Goal: Complete application form

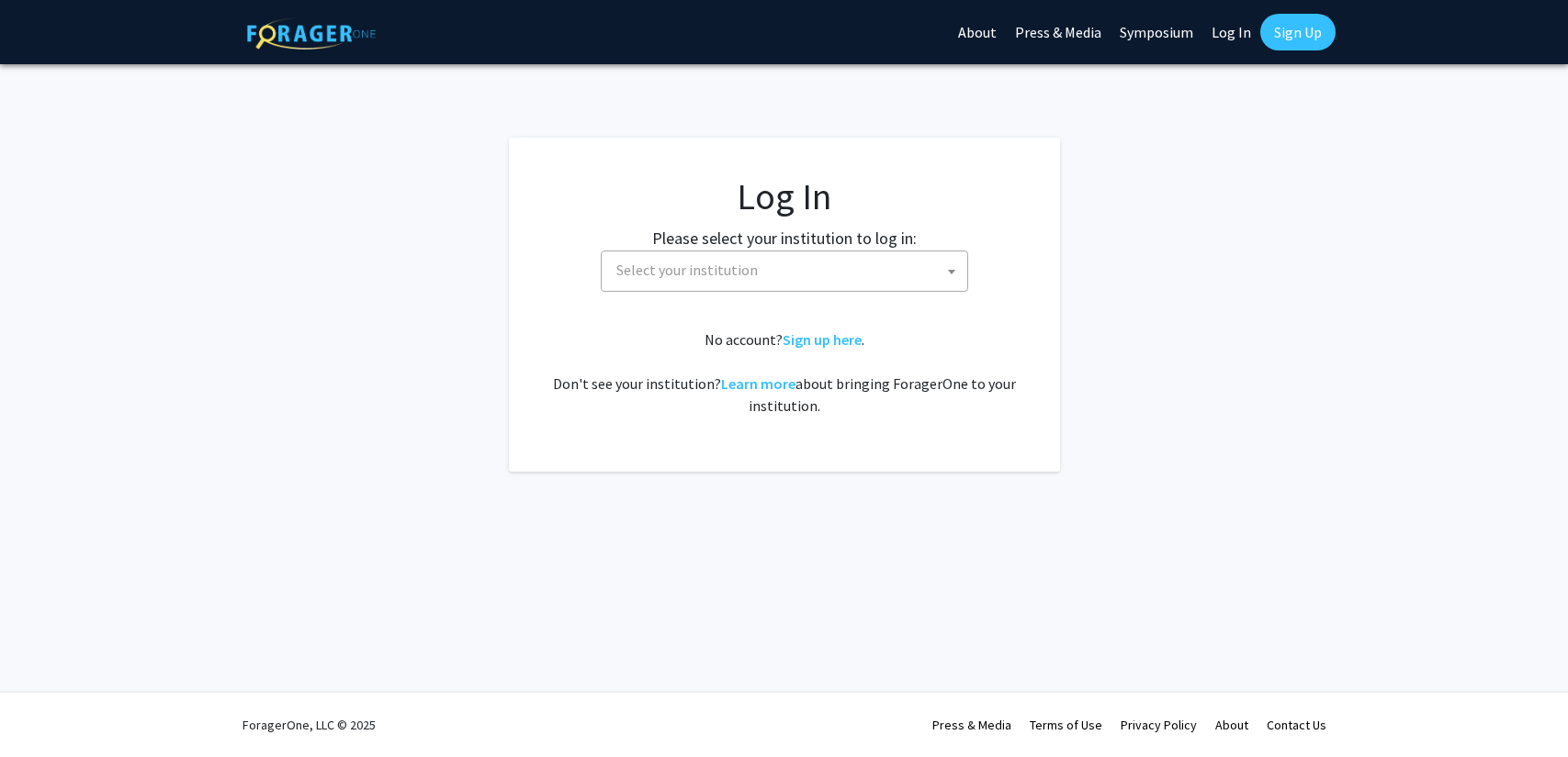
select select
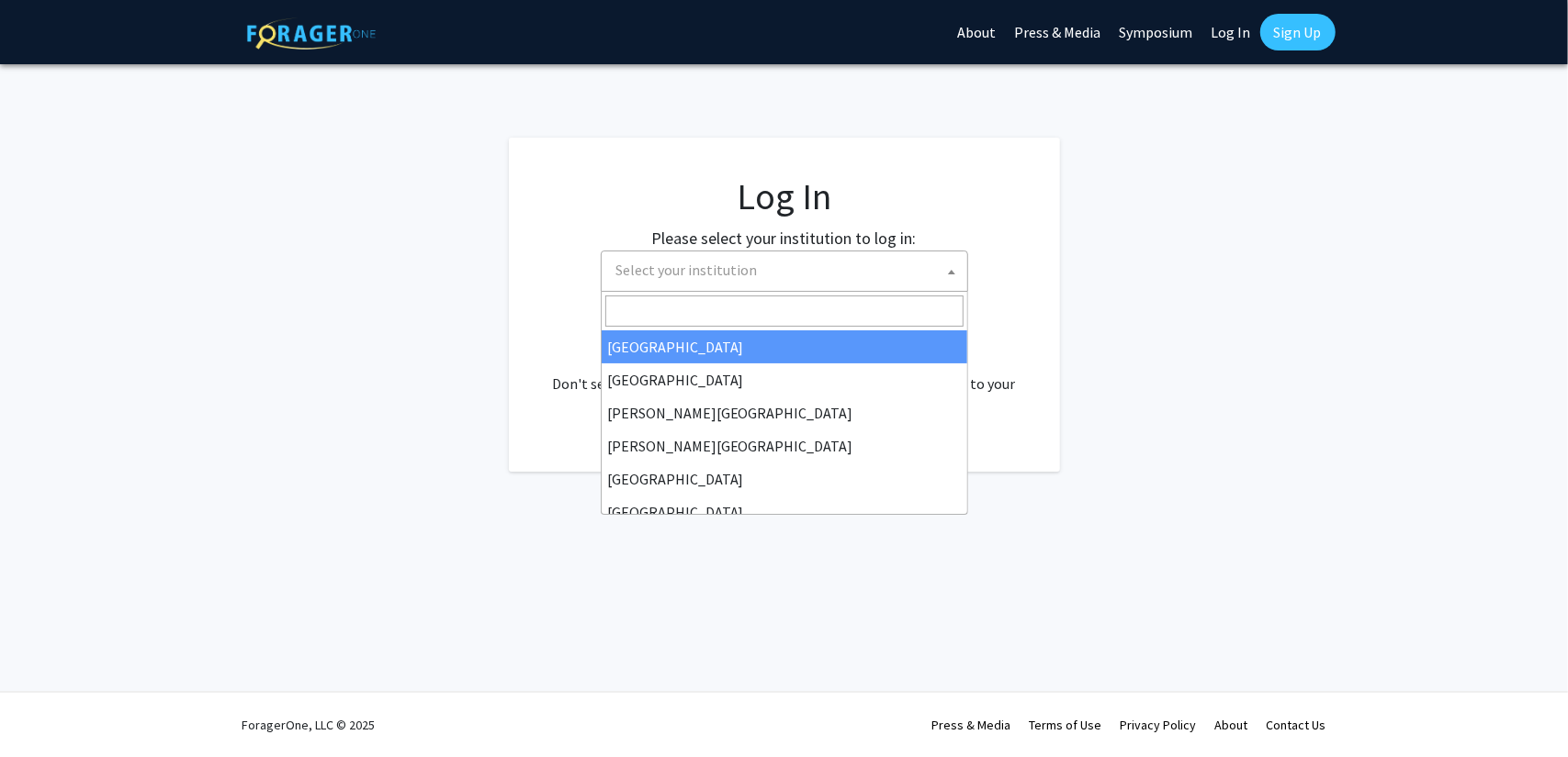
click at [832, 268] on span "Select your institution" at bounding box center [788, 270] width 359 height 37
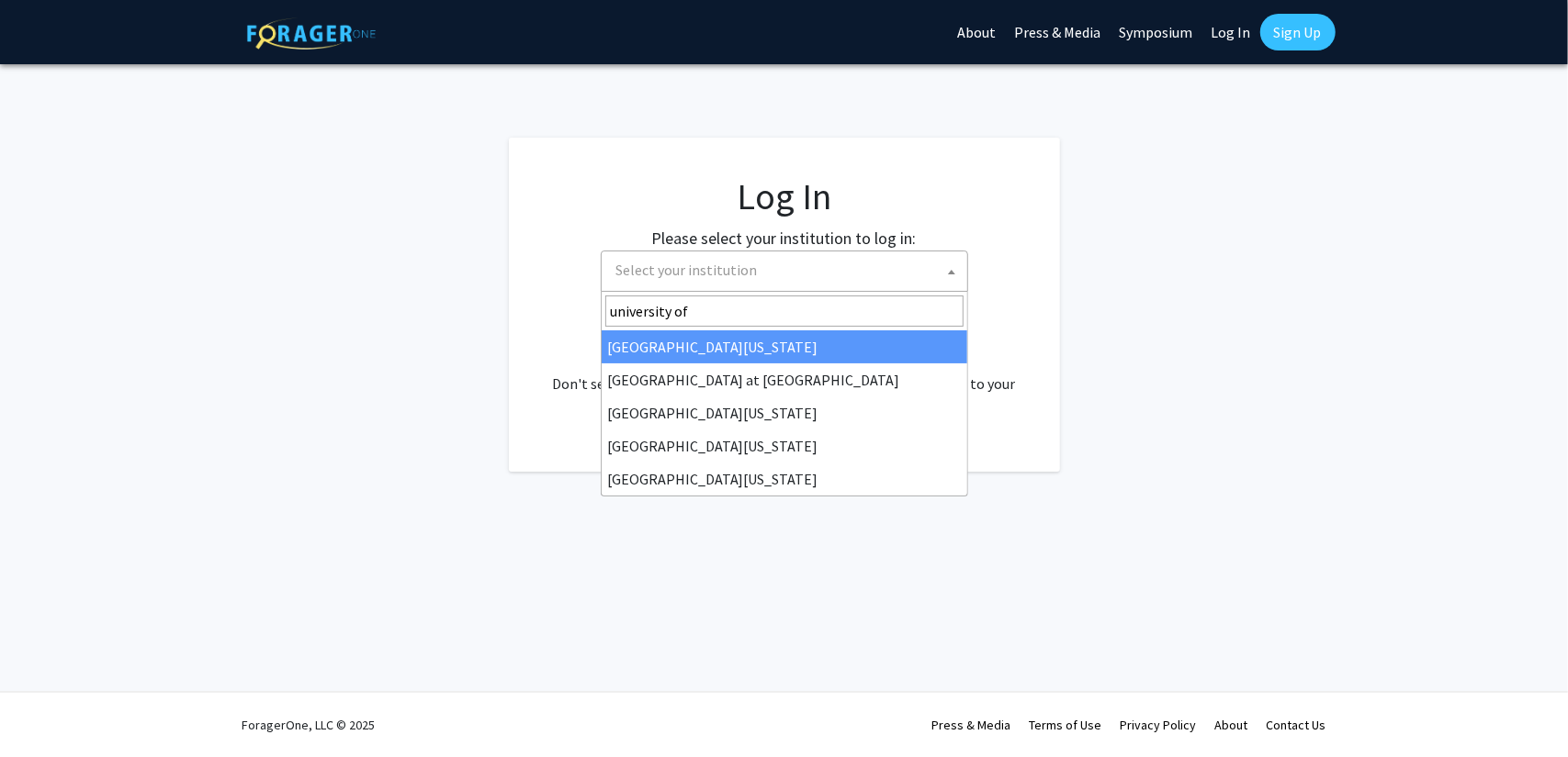
type input "university of k"
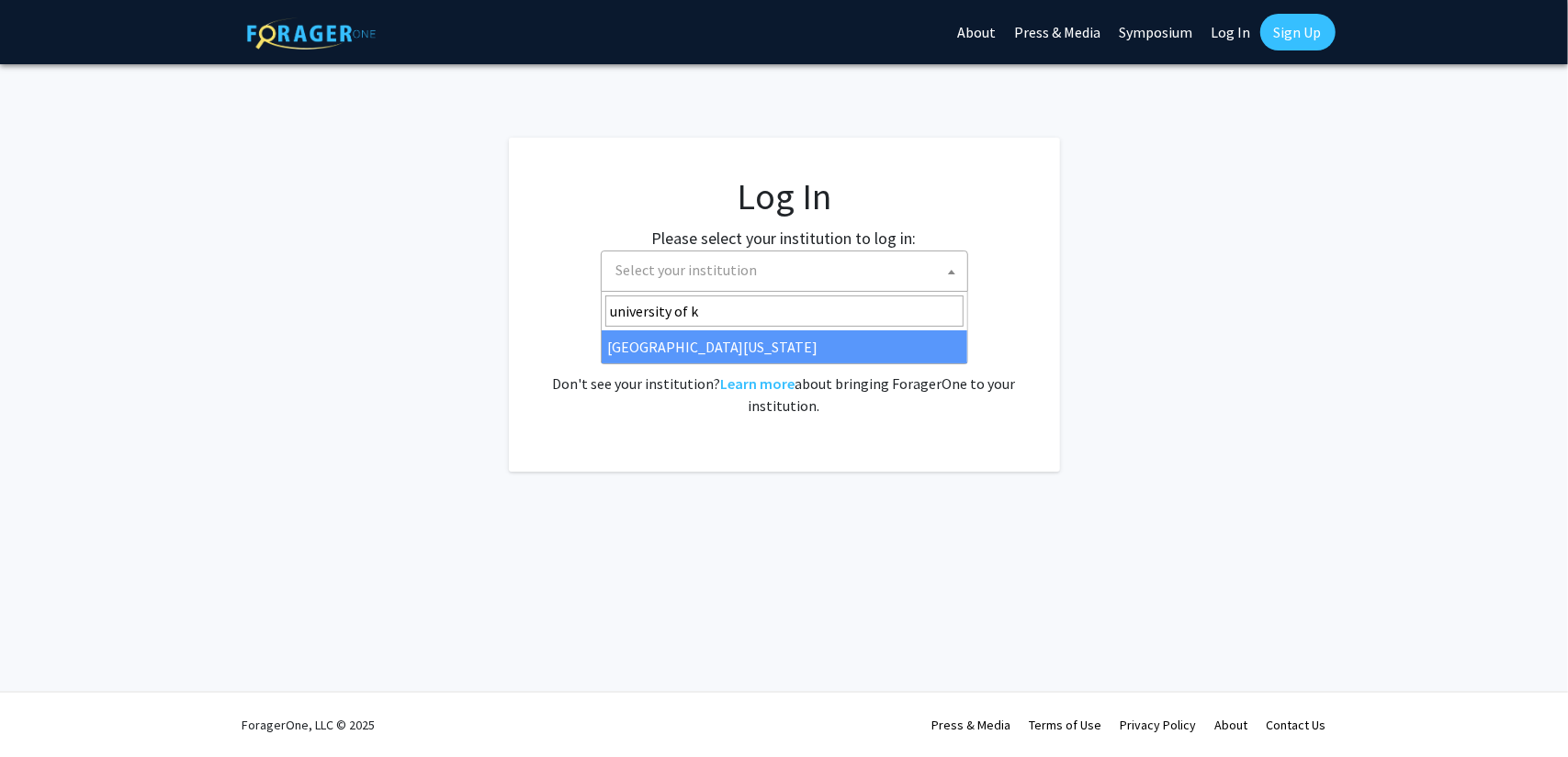
select select "13"
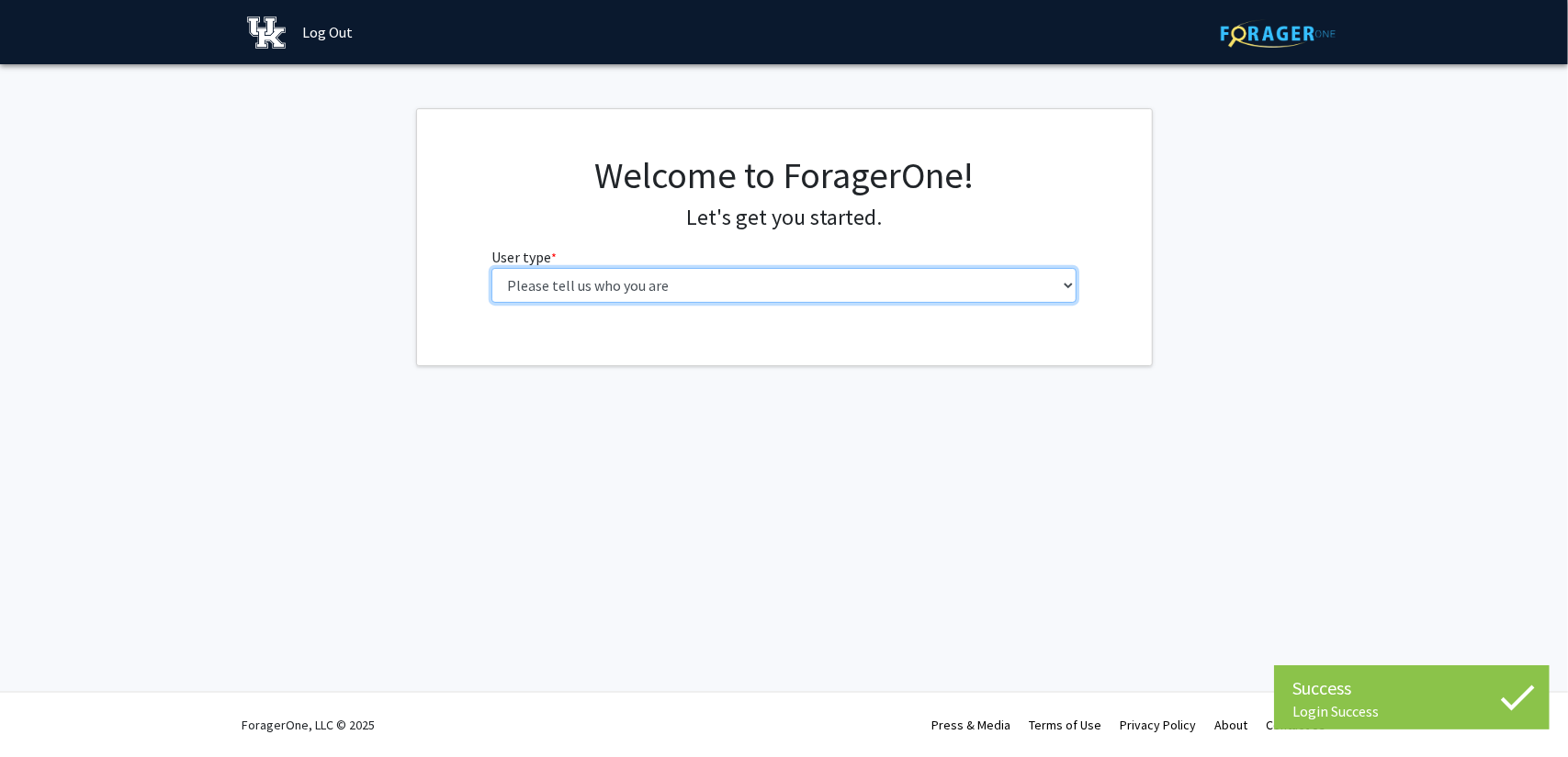
click at [823, 296] on select "Please tell us who you are Undergraduate Student Master's Student Doctoral Cand…" at bounding box center [783, 286] width 585 height 35
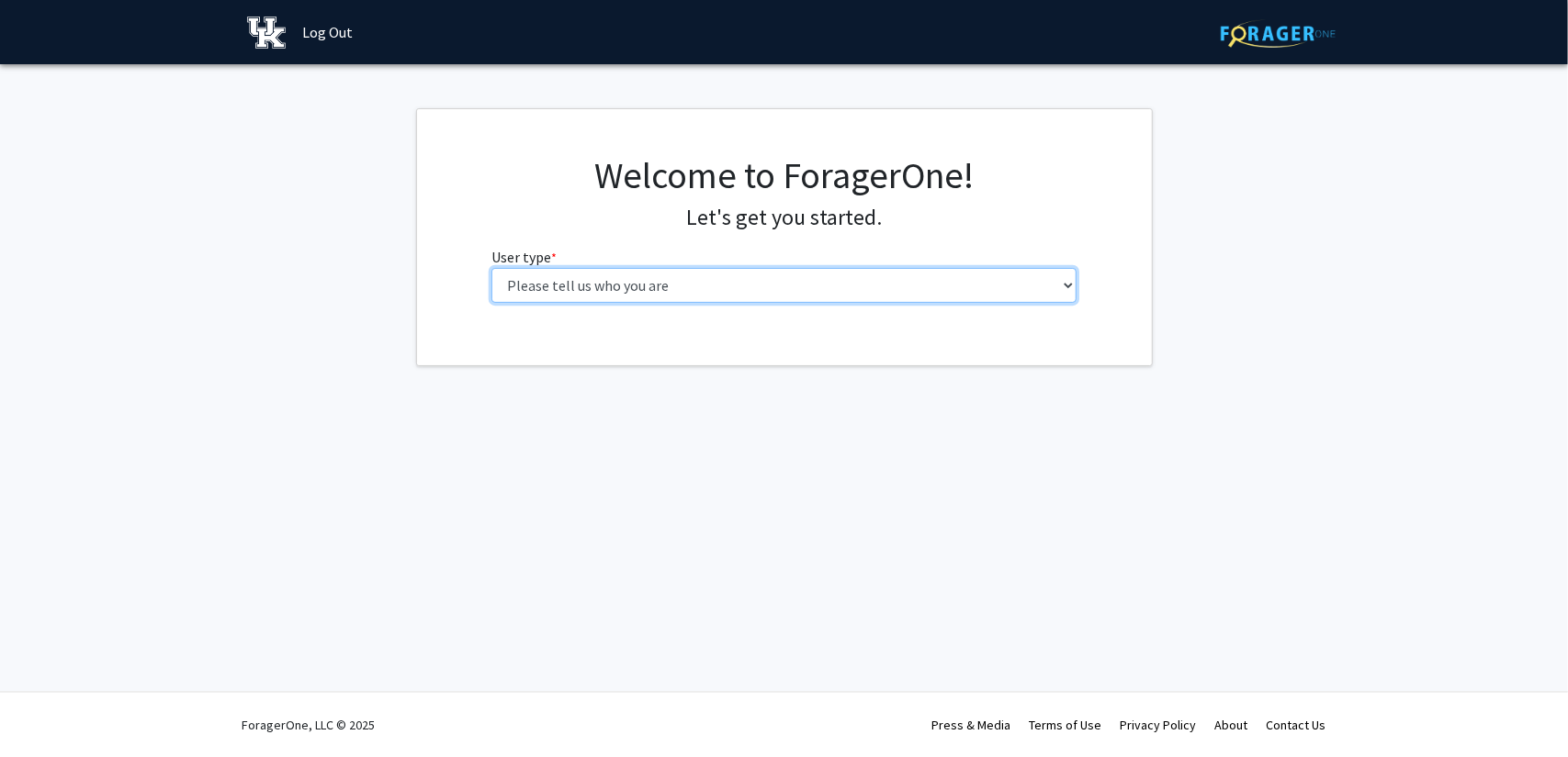
select select "1: undergrad"
click at [491, 268] on select "Please tell us who you are Undergraduate Student Master's Student Doctoral Cand…" at bounding box center [783, 286] width 585 height 35
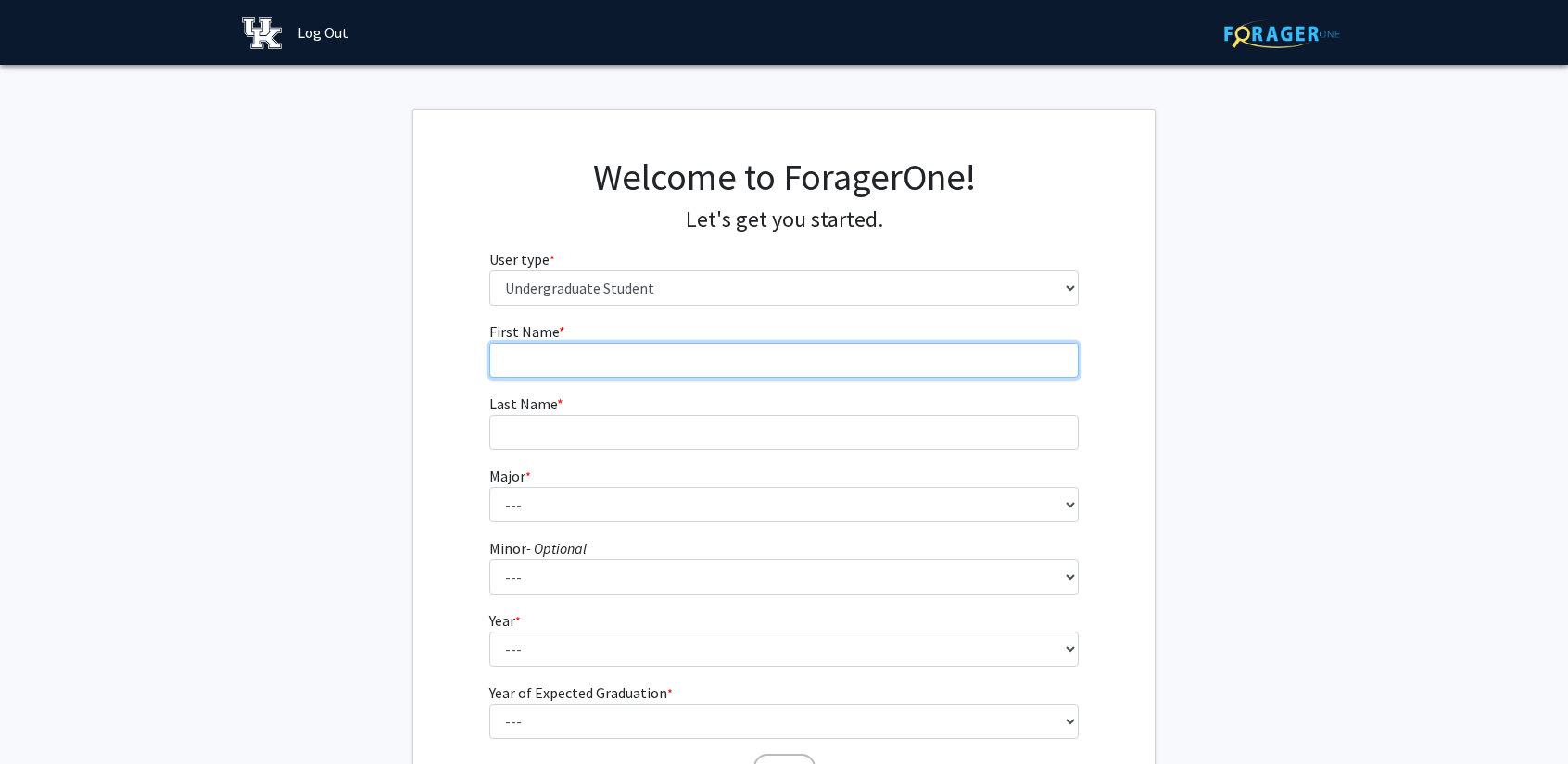
click at [743, 344] on input "First Name * required" at bounding box center [784, 361] width 590 height 36
type input "[PERSON_NAME]"
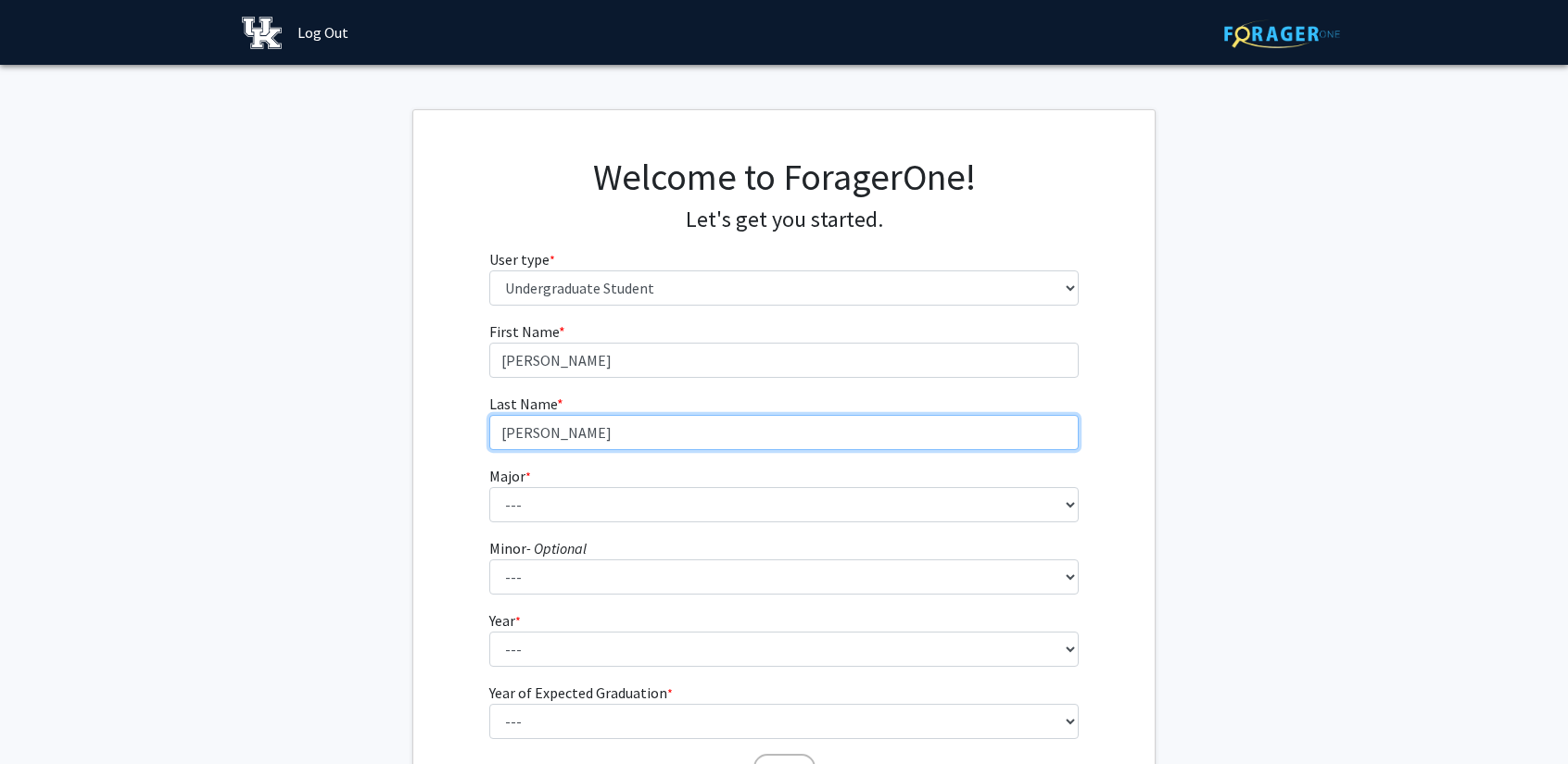
type input "[PERSON_NAME]"
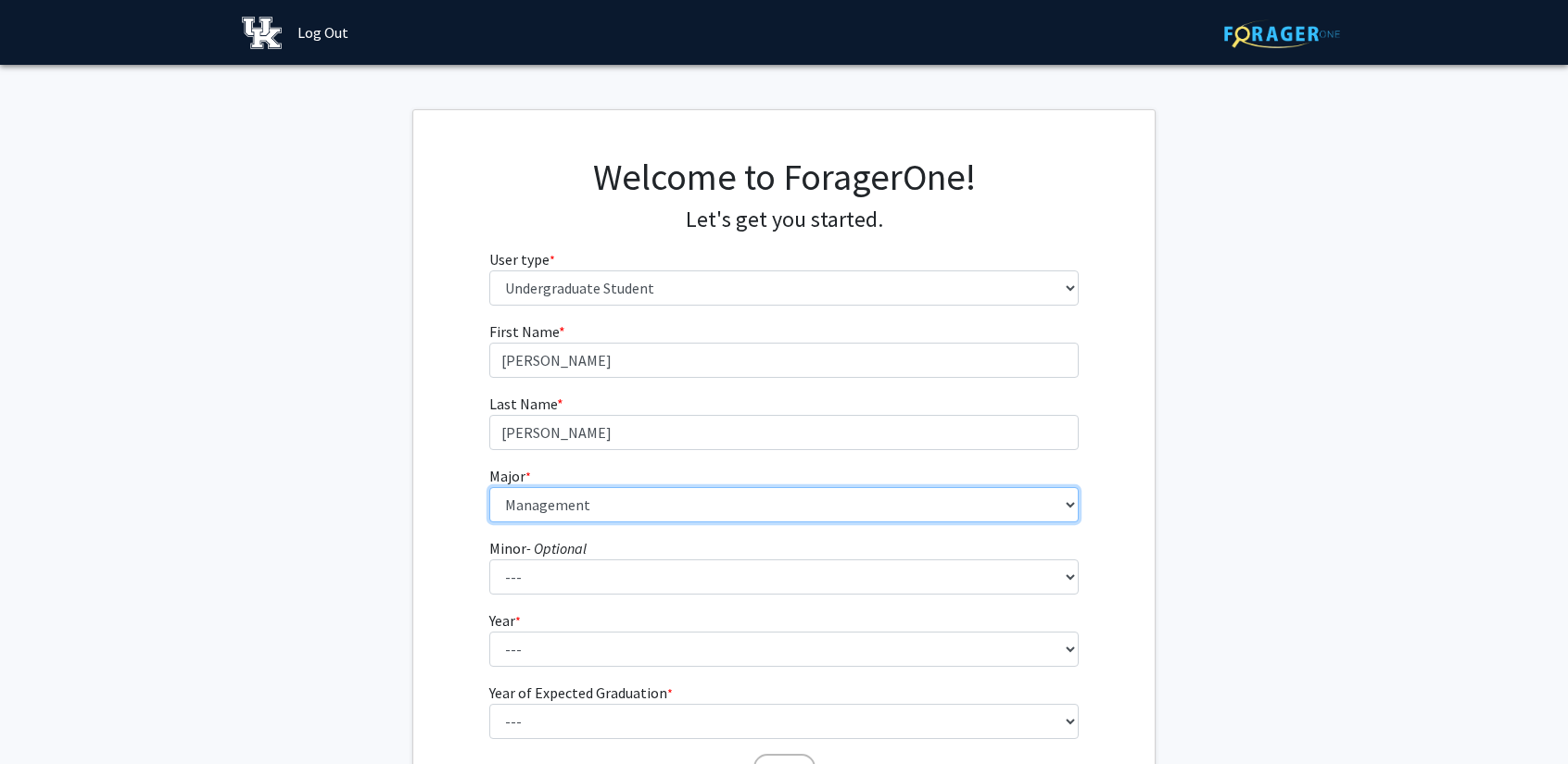
select select "85: 922"
click at [630, 506] on select "--- Accounting Aerospace Engineering African American & Africana Studies Agricu…" at bounding box center [784, 505] width 590 height 36
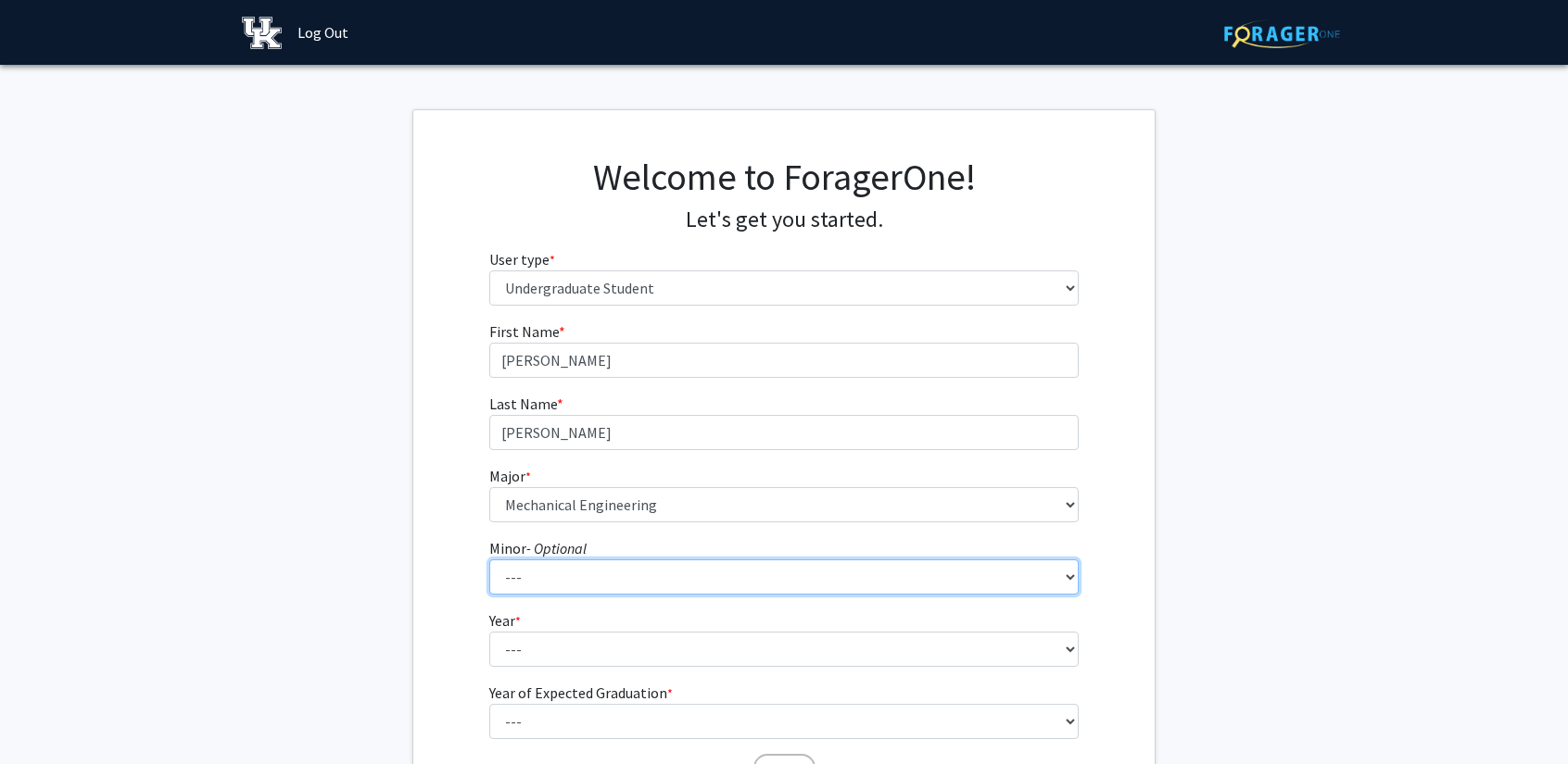
click at [595, 572] on select "--- African American & Africana Studies Agricultural Economics American Studies…" at bounding box center [784, 578] width 590 height 36
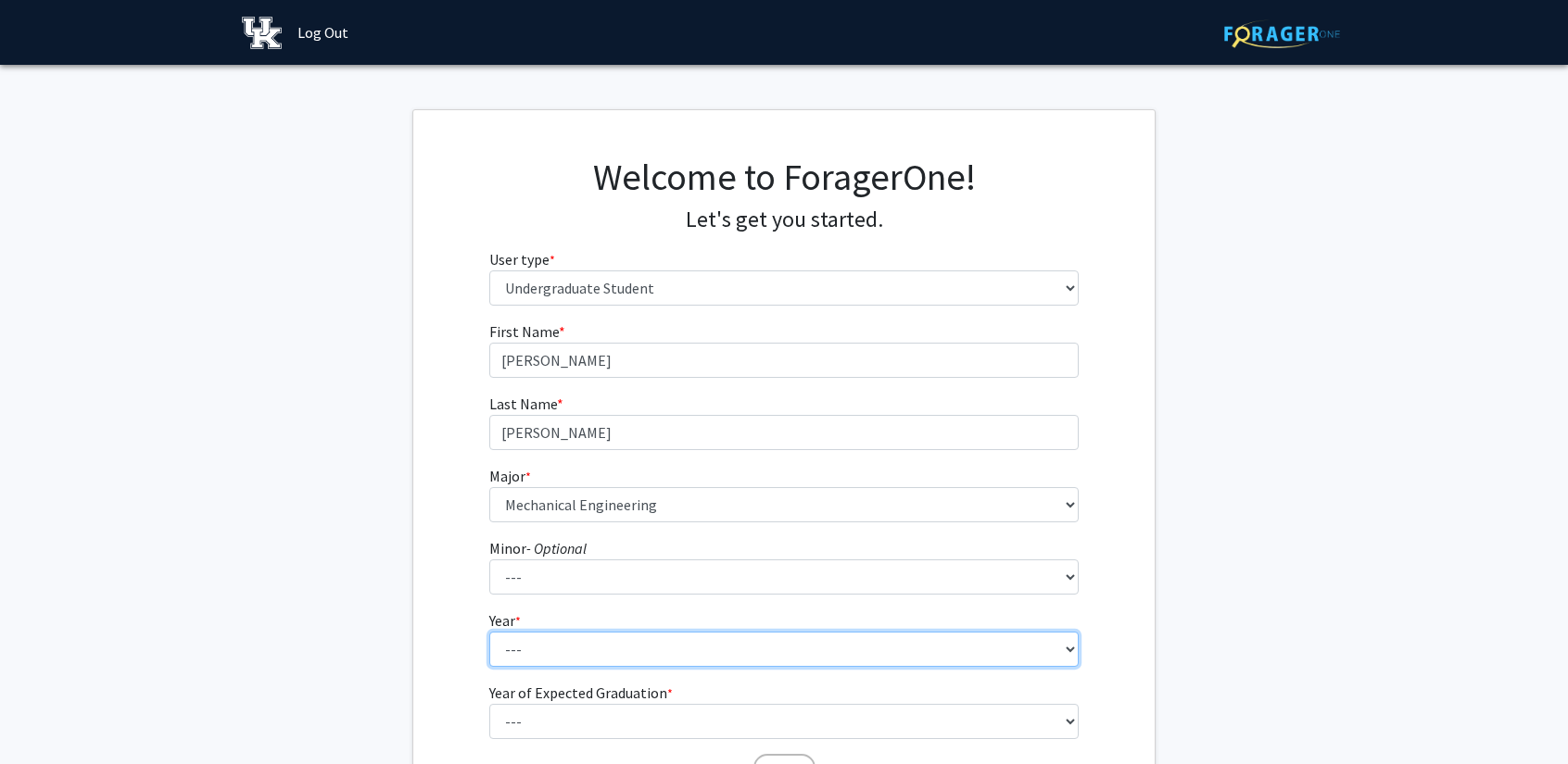
click at [581, 644] on select "--- First-year Sophomore Junior Senior Postbaccalaureate Certificate" at bounding box center [784, 649] width 590 height 36
select select "2: sophomore"
click at [490, 631] on select "--- First-year Sophomore Junior Senior Postbaccalaureate Certificate" at bounding box center [784, 649] width 590 height 36
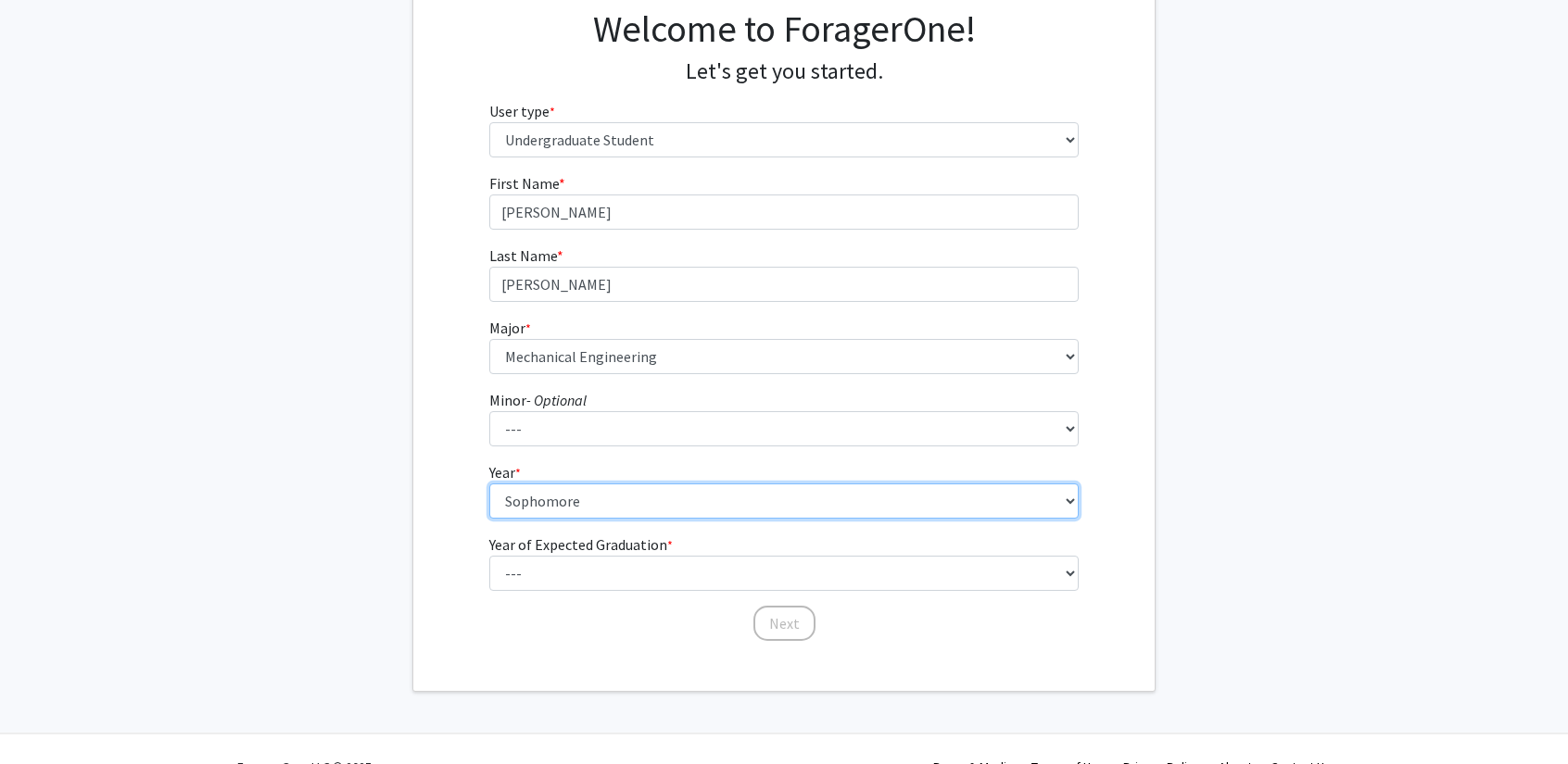
scroll to position [151, 0]
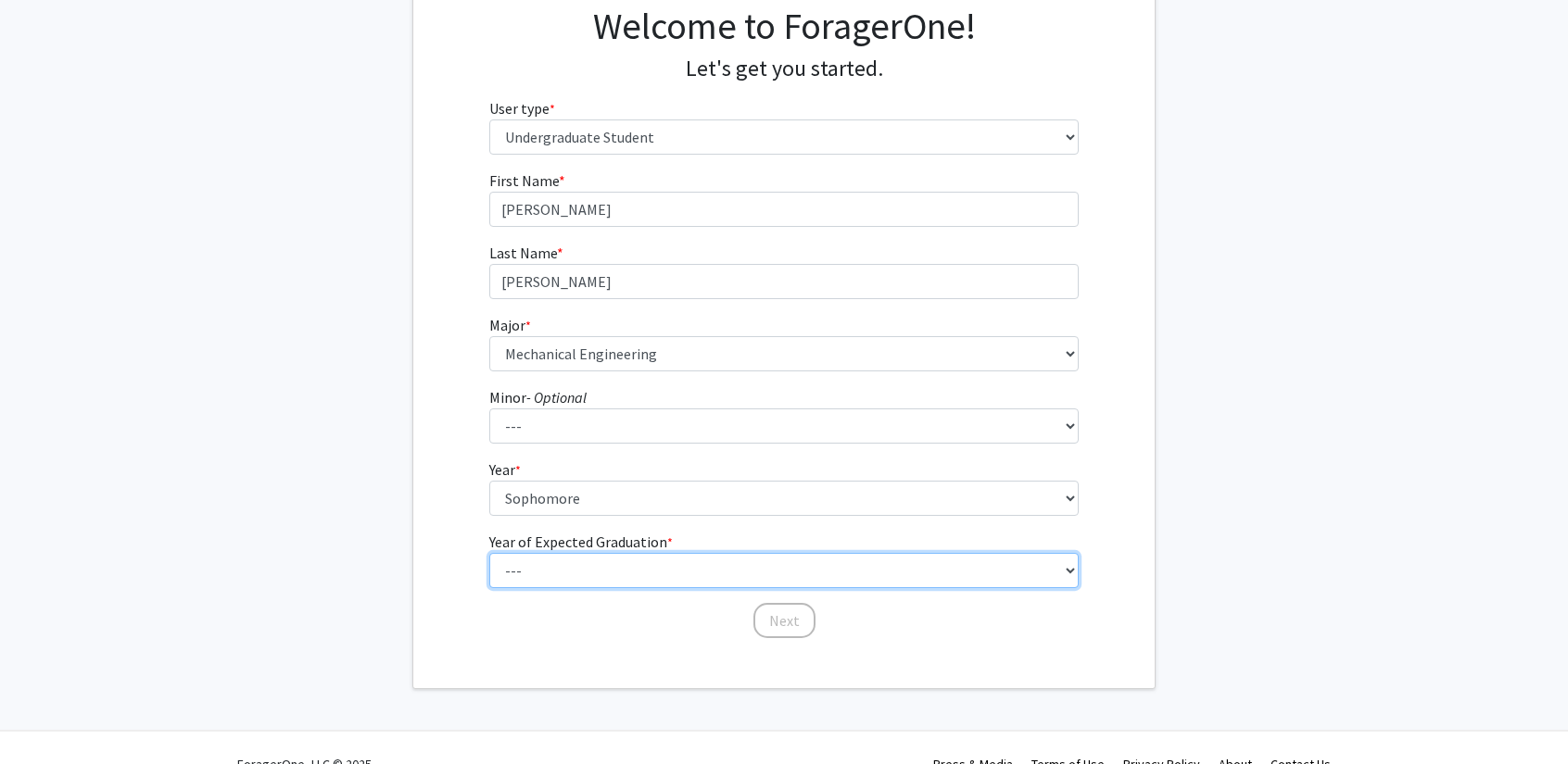
click at [673, 565] on select "--- 2025 2026 2027 2028 2029 2030 2031 2032 2033 2034" at bounding box center [784, 571] width 590 height 36
select select "5: 2029"
click at [490, 553] on select "--- 2025 2026 2027 2028 2029 2030 2031 2032 2033 2034" at bounding box center [784, 571] width 590 height 36
